Goal: Information Seeking & Learning: Learn about a topic

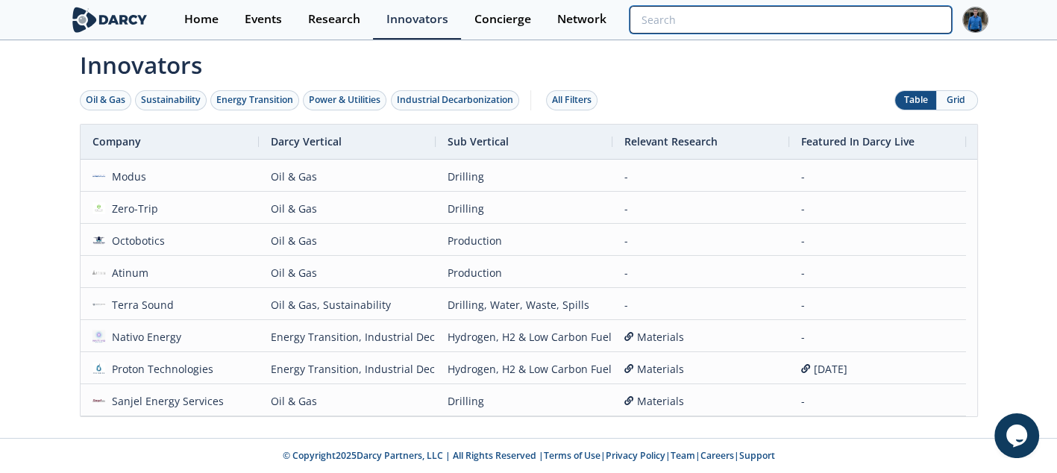
click at [832, 19] on input "search" at bounding box center [789, 20] width 321 height 28
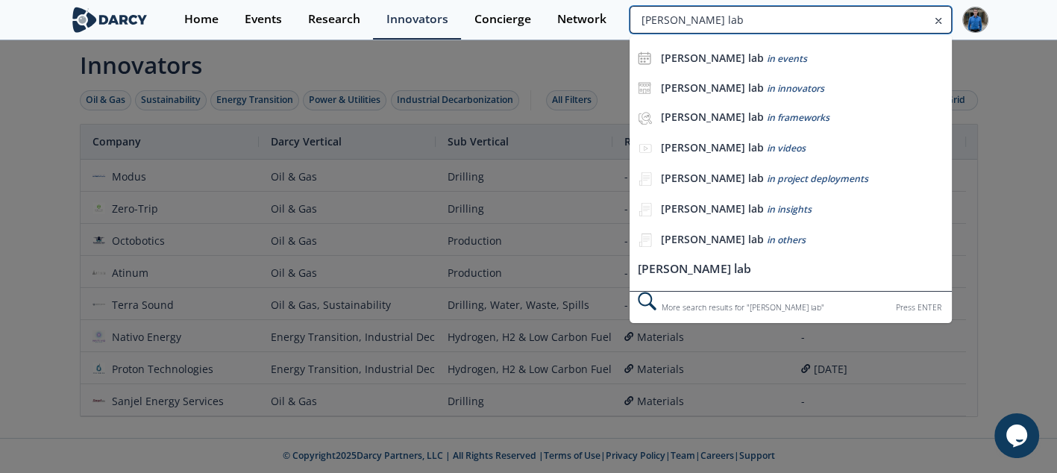
type input "[PERSON_NAME] lab"
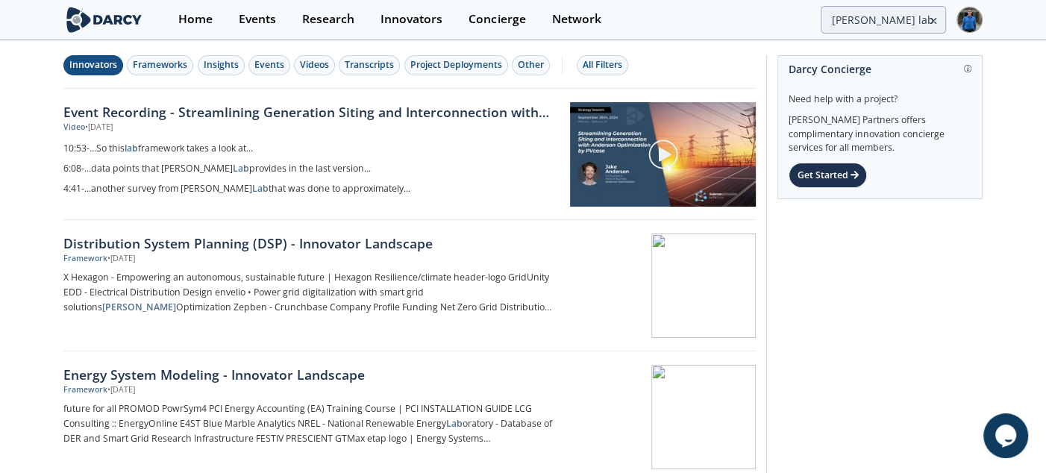
click at [104, 70] on div "Innovators" at bounding box center [93, 64] width 48 height 13
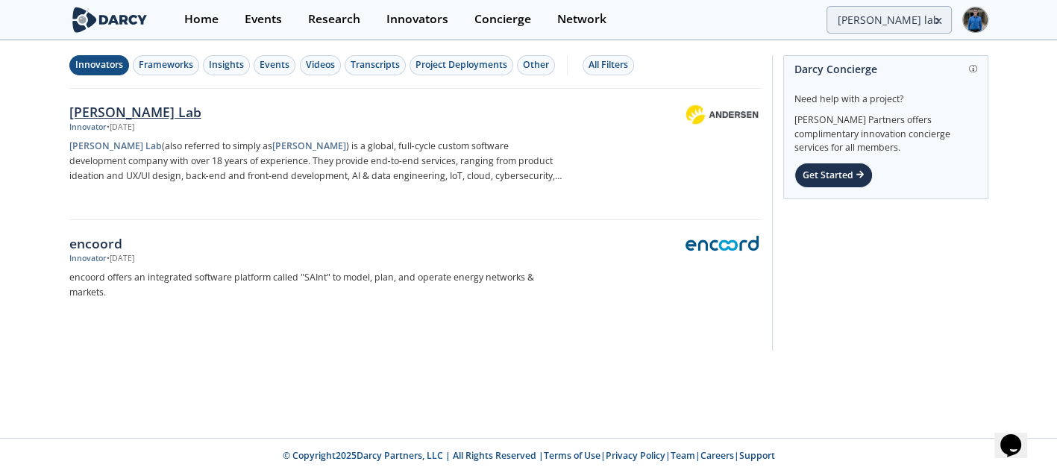
click at [131, 116] on div "Andersen Lab" at bounding box center [316, 111] width 494 height 19
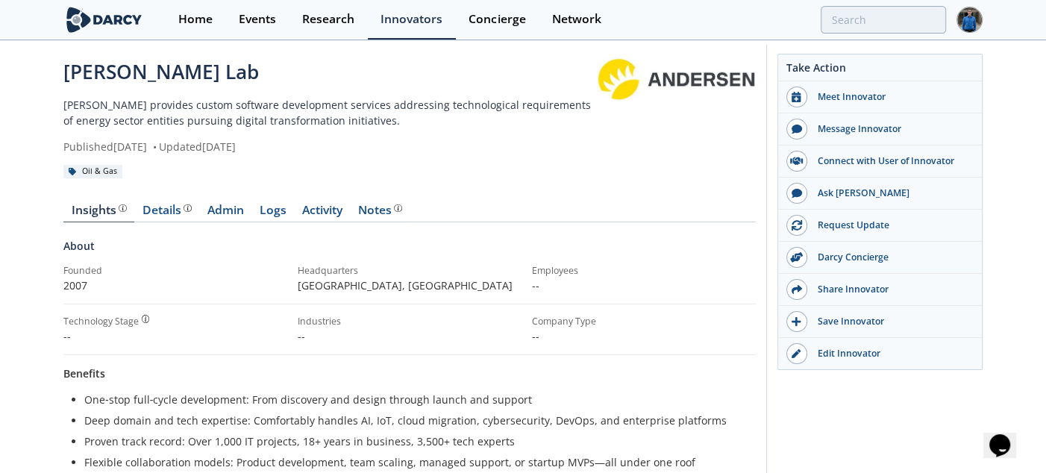
scroll to position [9, 0]
click at [170, 206] on div "Details" at bounding box center [166, 212] width 49 height 12
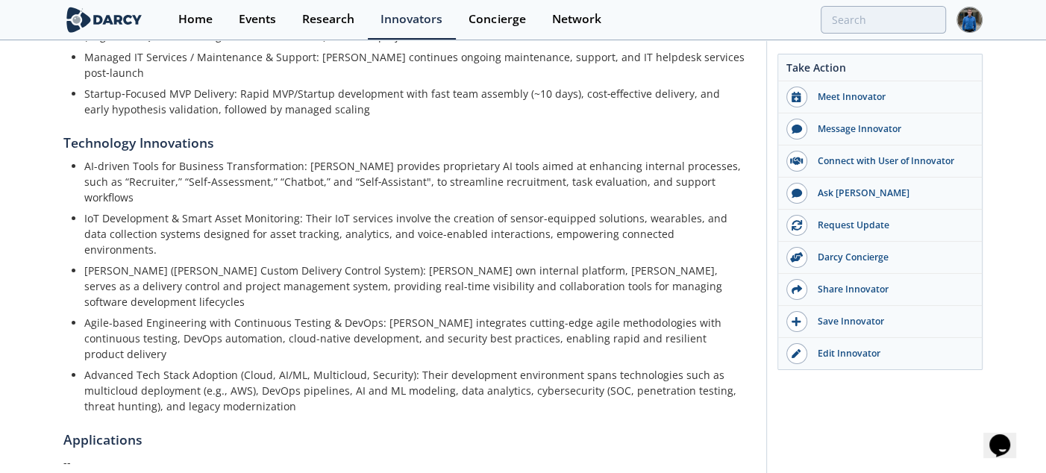
scroll to position [508, 0]
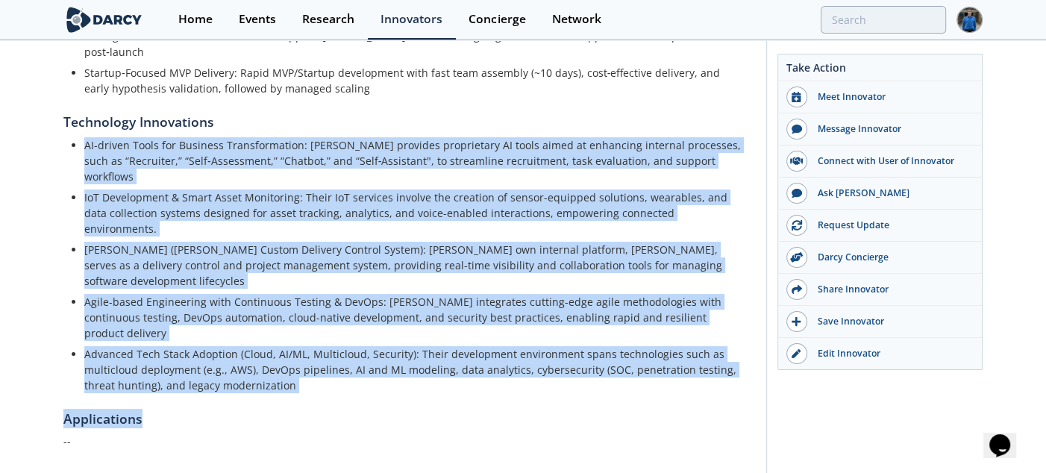
drag, startPoint x: 503, startPoint y: 93, endPoint x: 568, endPoint y: 331, distance: 246.4
click at [568, 331] on div "Product Overview Overview Andersen Lab (also referred to simply as Andersen) is…" at bounding box center [409, 107] width 692 height 745
click at [568, 409] on h5 "Applications" at bounding box center [409, 418] width 692 height 19
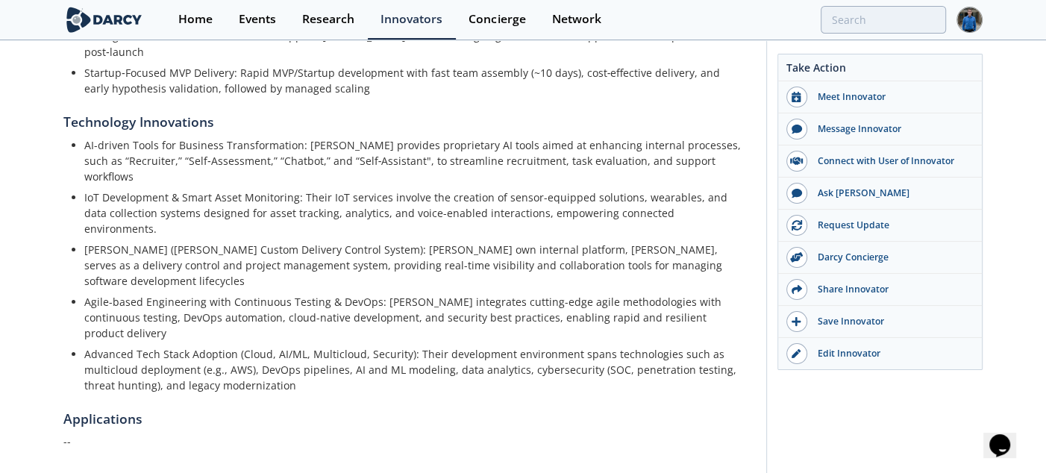
drag, startPoint x: 556, startPoint y: 353, endPoint x: 537, endPoint y: 107, distance: 246.1
click at [537, 107] on div "Product Overview Overview Andersen Lab (also referred to simply as Andersen) is…" at bounding box center [409, 107] width 692 height 745
click at [513, 242] on p "Adel (Andersen's Custom Delivery Control System): Andersen’s own internal platf…" at bounding box center [414, 265] width 661 height 47
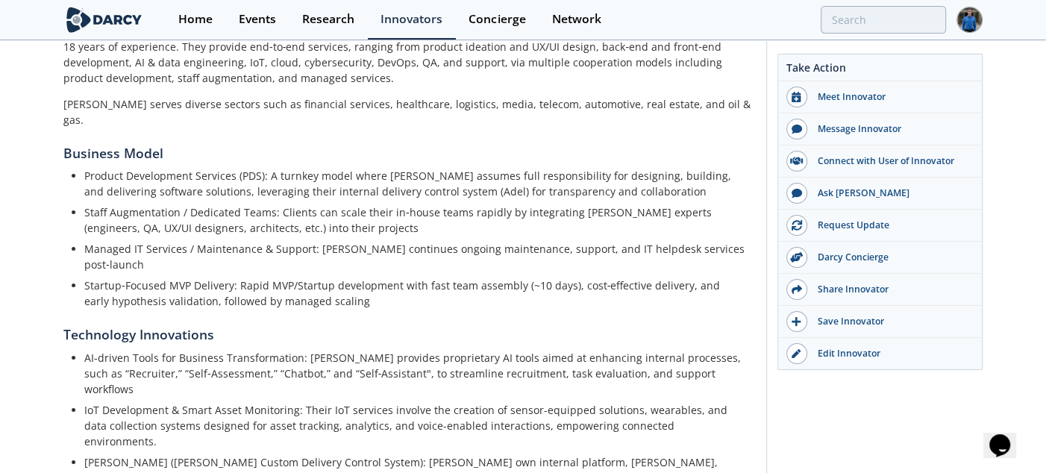
click at [487, 277] on p "Startup‑Focused MVP Delivery: Rapid MVP/Startup development with fast team asse…" at bounding box center [414, 292] width 661 height 31
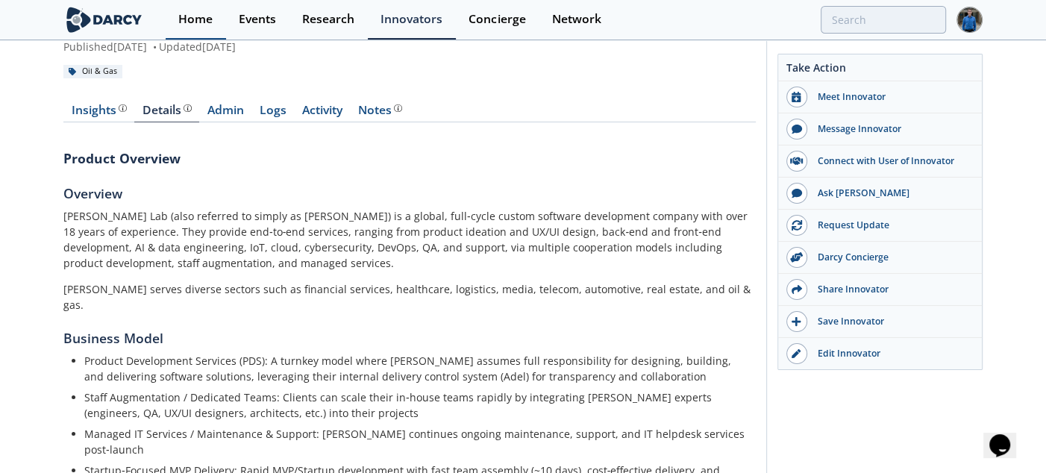
scroll to position [108, 0]
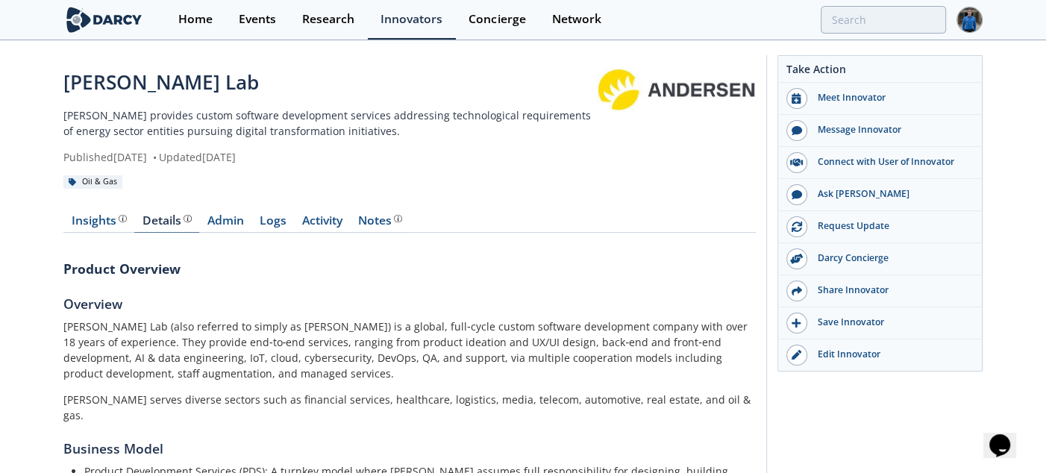
click at [166, 219] on div "Details" at bounding box center [166, 221] width 49 height 12
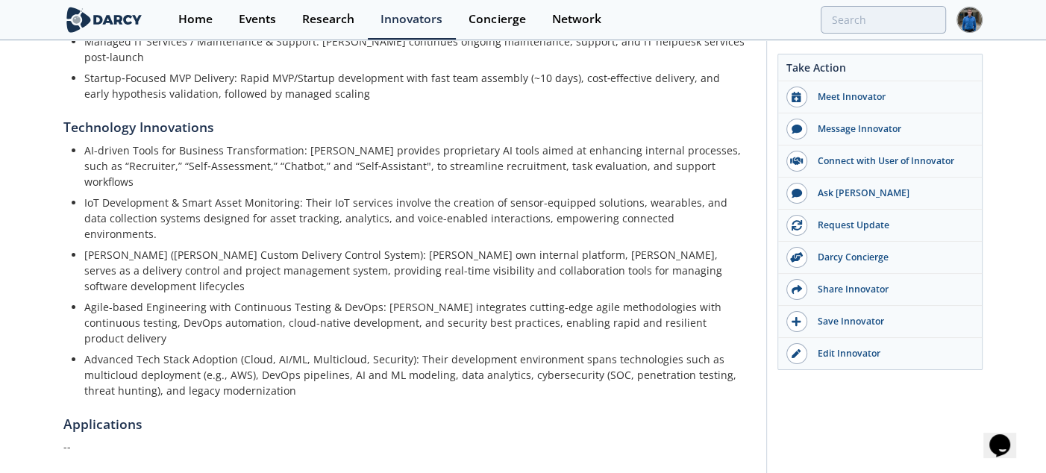
scroll to position [508, 0]
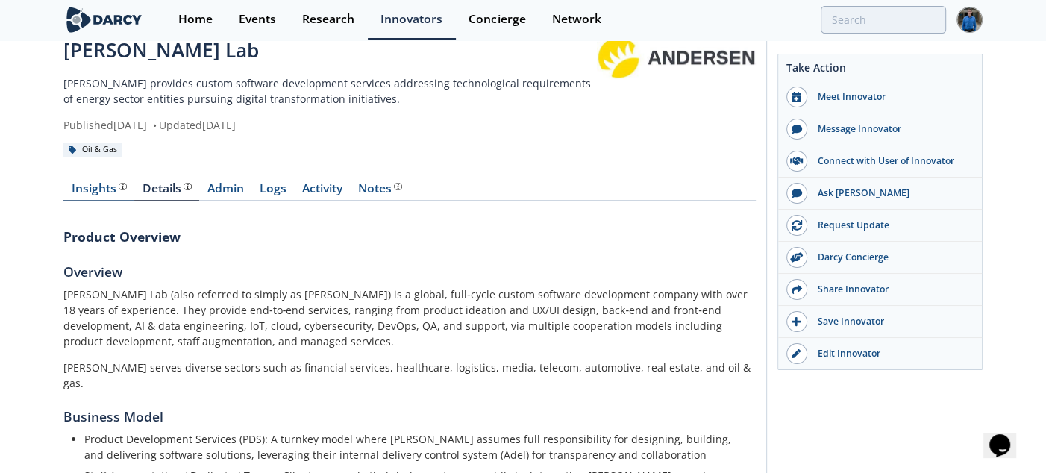
click at [89, 183] on div "Insights The Darcy Research team’s summarized opinion of the innovator, the com…" at bounding box center [99, 189] width 55 height 12
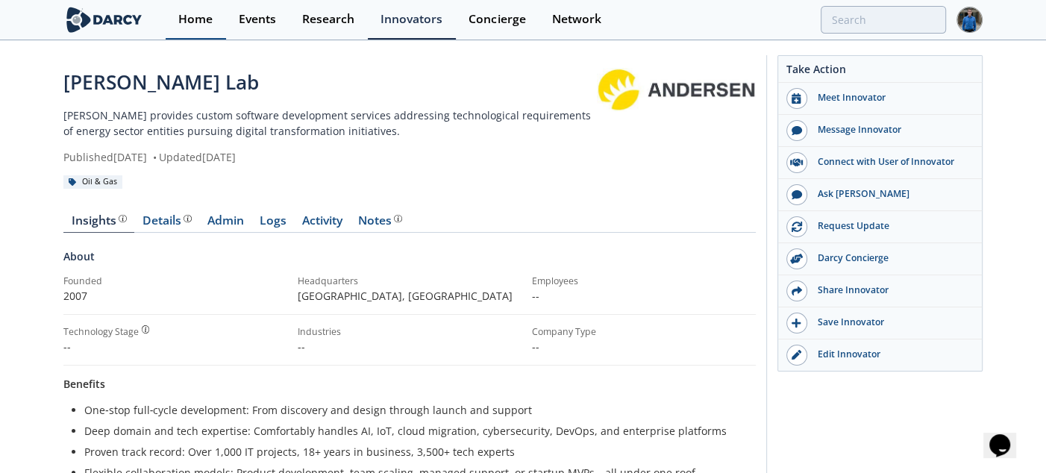
click at [196, 25] on div "Home" at bounding box center [195, 19] width 34 height 12
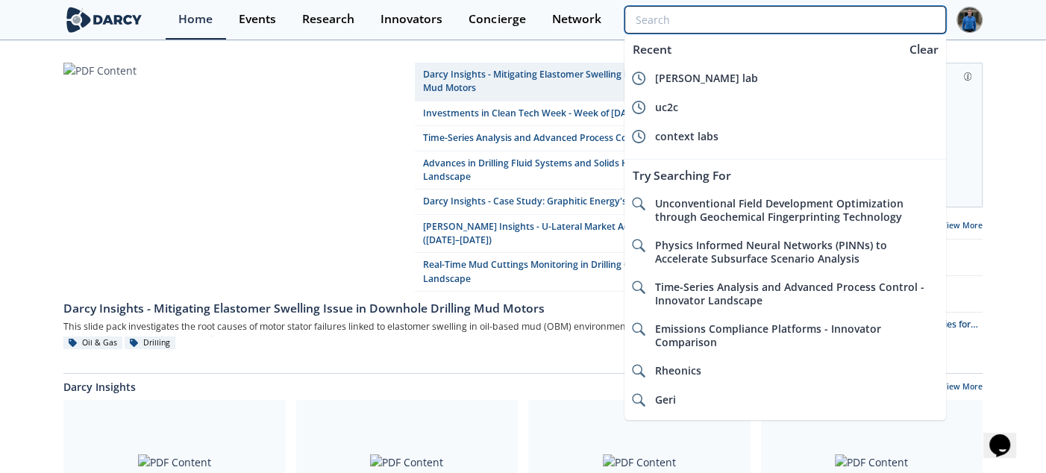
click at [877, 16] on input "search" at bounding box center [784, 20] width 321 height 28
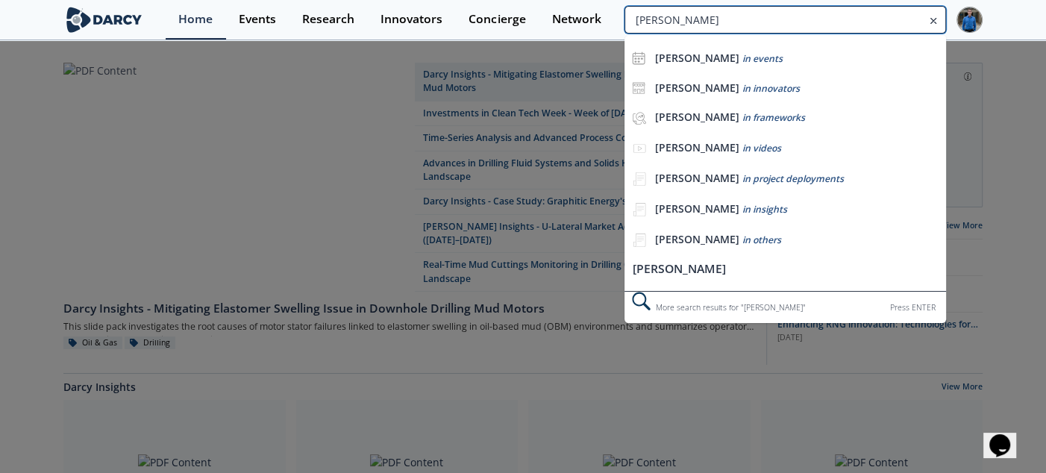
type input "[PERSON_NAME]"
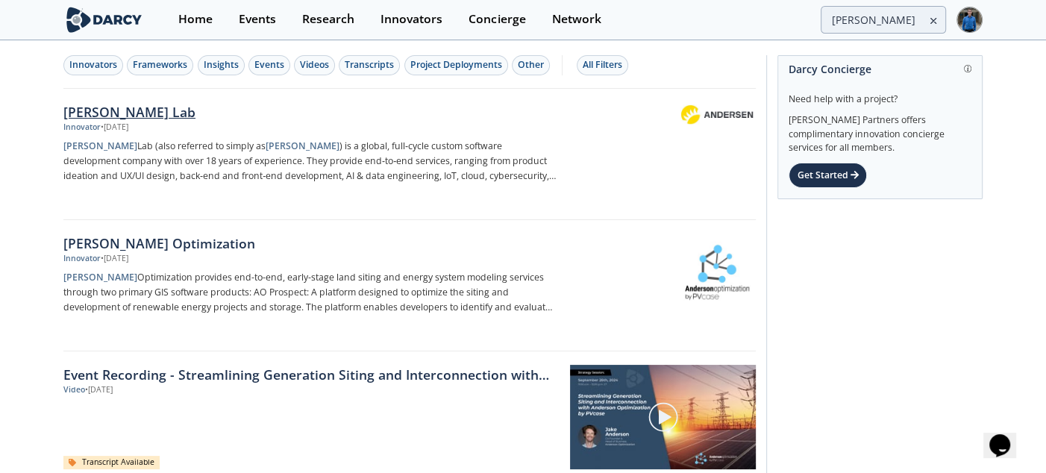
click at [145, 110] on div "Andersen Lab" at bounding box center [310, 111] width 494 height 19
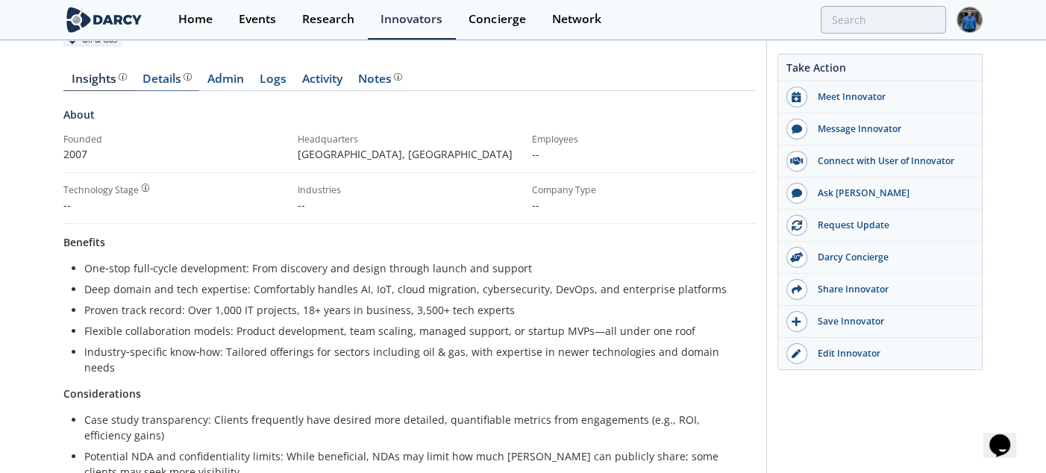
click at [154, 80] on div "Details" at bounding box center [166, 79] width 49 height 12
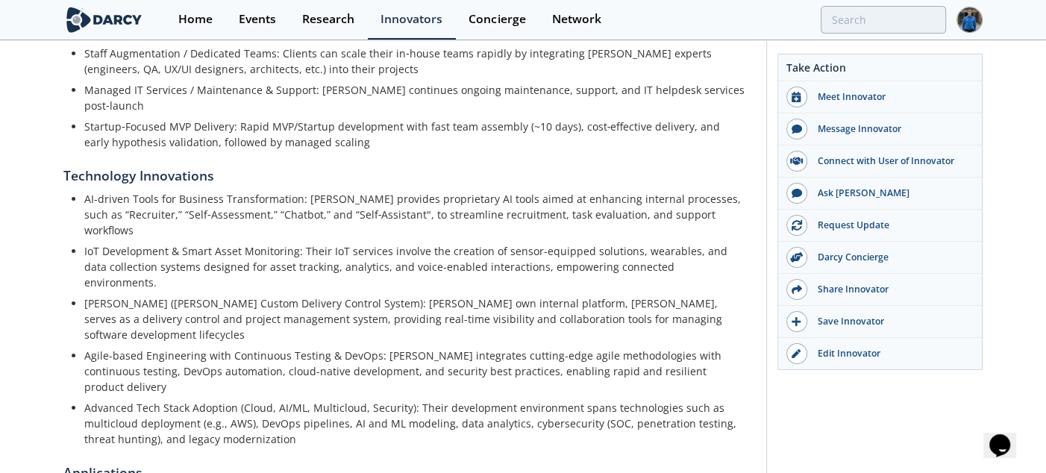
scroll to position [508, 0]
